Goal: Task Accomplishment & Management: Manage account settings

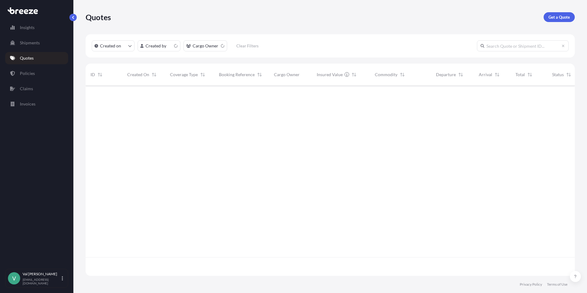
scroll to position [189, 484]
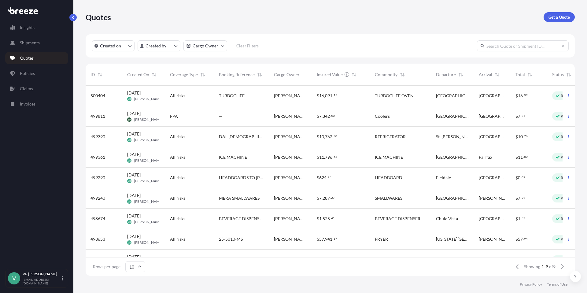
click at [280, 95] on span "[PERSON_NAME] Logistics" at bounding box center [290, 96] width 33 height 6
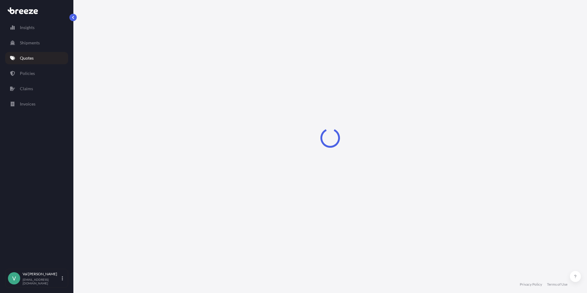
select select "Road"
select select "1"
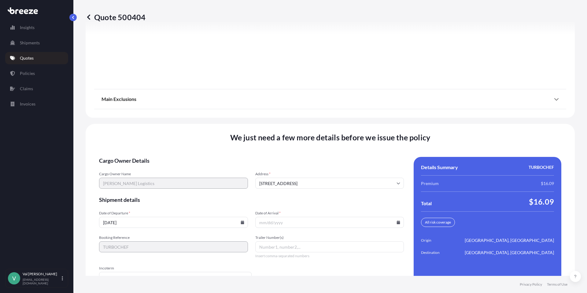
scroll to position [774, 0]
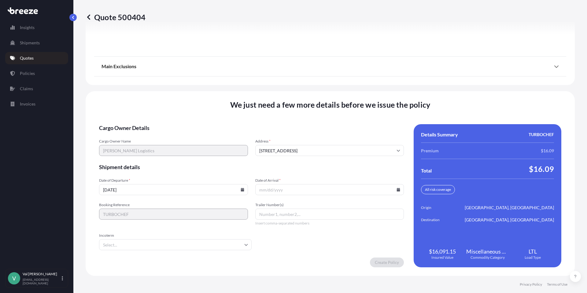
click at [242, 189] on icon at bounding box center [243, 190] width 4 height 4
click at [159, 123] on button "8" at bounding box center [154, 122] width 10 height 10
type input "[DATE]"
click at [397, 189] on icon at bounding box center [398, 190] width 3 height 4
click at [298, 133] on button "14" at bounding box center [297, 133] width 10 height 10
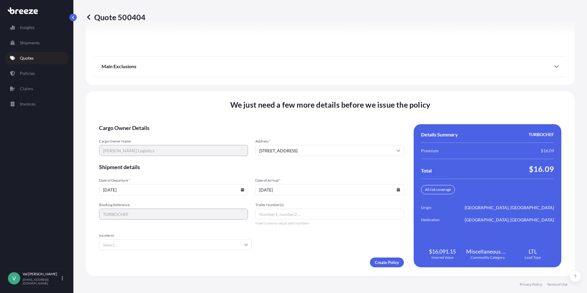
click at [397, 189] on icon at bounding box center [398, 190] width 3 height 4
click at [285, 133] on button "13" at bounding box center [285, 133] width 10 height 10
type input "[DATE]"
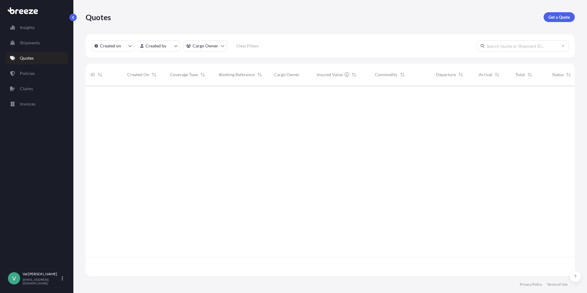
scroll to position [189, 484]
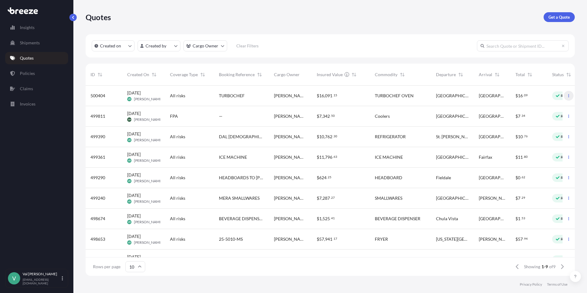
click at [567, 95] on icon "button" at bounding box center [569, 96] width 4 height 4
click at [540, 96] on p "Edit quote" at bounding box center [534, 97] width 20 height 6
select select "Road"
select select "1"
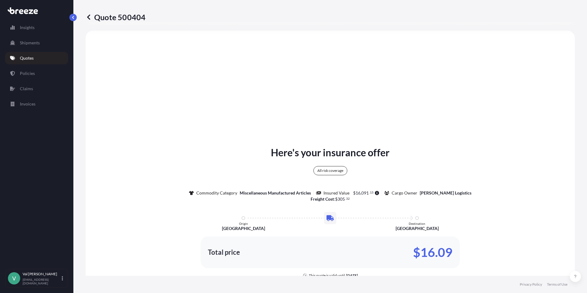
scroll to position [393, 0]
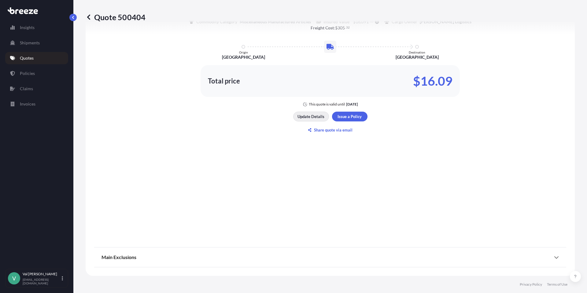
click at [315, 114] on p "Update Details" at bounding box center [310, 116] width 27 height 6
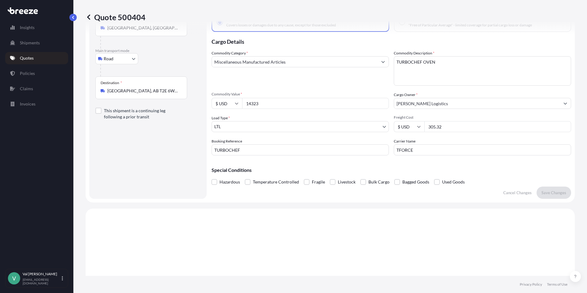
scroll to position [10, 0]
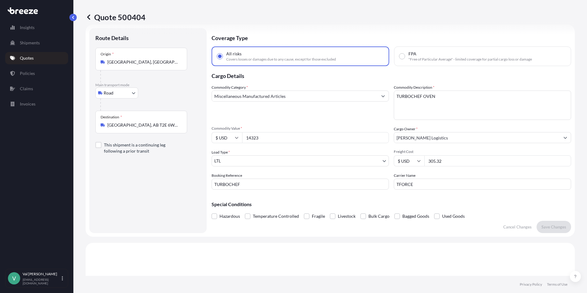
click at [442, 161] on input "305.32" at bounding box center [497, 160] width 147 height 11
click at [261, 137] on input "14323" at bounding box center [315, 137] width 147 height 11
drag, startPoint x: 261, startPoint y: 137, endPoint x: 234, endPoint y: 134, distance: 27.4
click at [234, 134] on div "$ USD 14323" at bounding box center [299, 137] width 177 height 11
type input "13177.50"
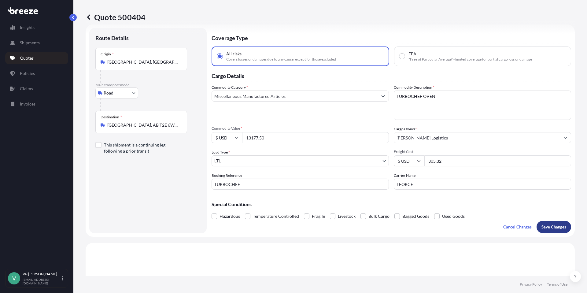
click at [549, 225] on p "Save Changes" at bounding box center [553, 227] width 25 height 6
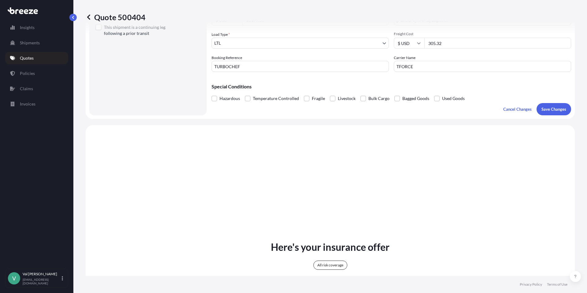
scroll to position [222, 0]
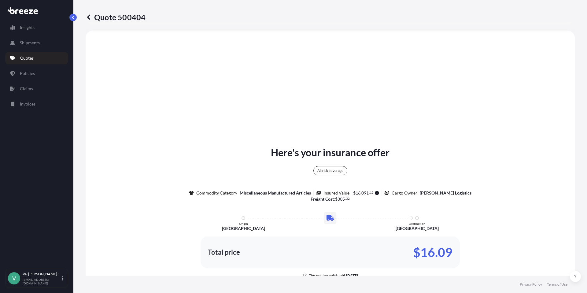
select select "Road"
select select "1"
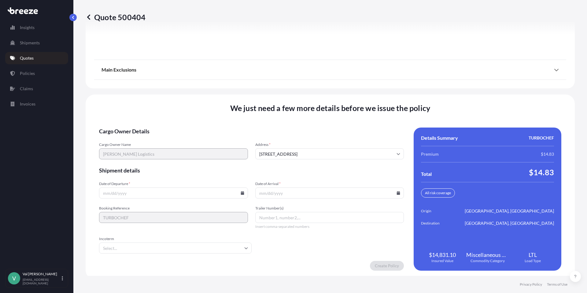
scroll to position [774, 0]
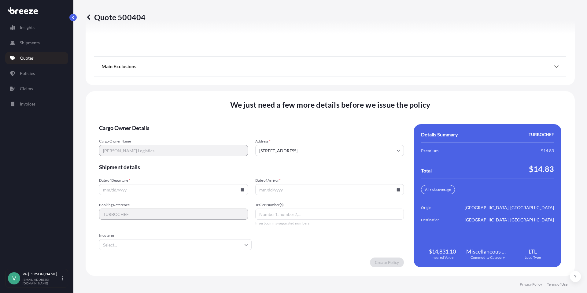
click at [241, 189] on icon at bounding box center [243, 190] width 4 height 4
click at [158, 124] on button "8" at bounding box center [154, 122] width 10 height 10
type input "[DATE]"
click at [397, 189] on icon at bounding box center [398, 190] width 3 height 4
click at [285, 132] on button "13" at bounding box center [285, 133] width 10 height 10
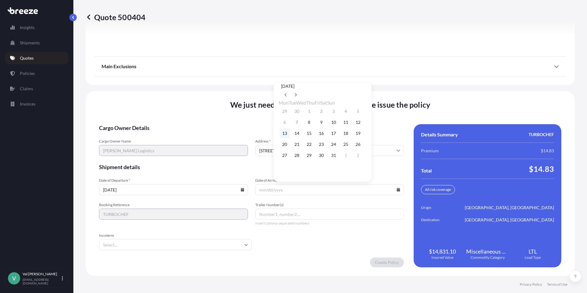
type input "[DATE]"
